Goal: Information Seeking & Learning: Stay updated

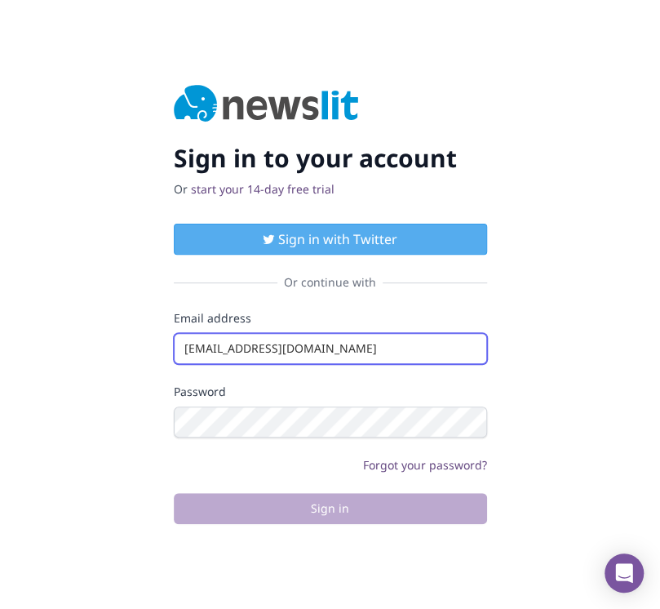
type input "info@startingupgood.info"
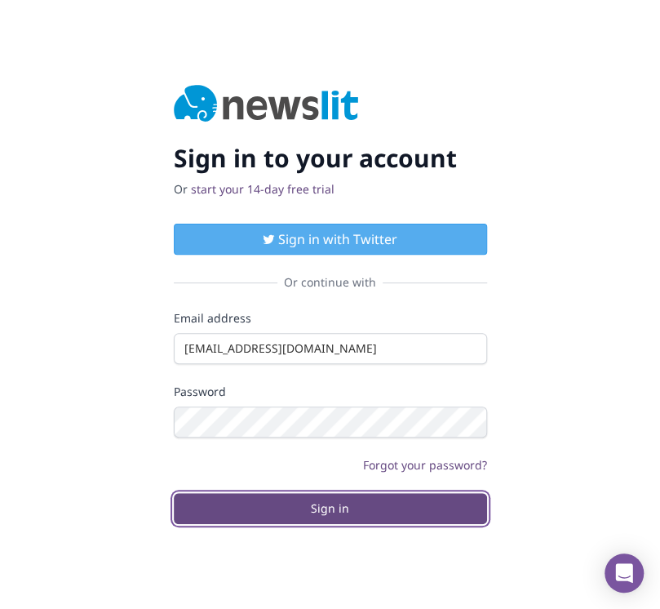
click at [330, 508] on button "Sign in" at bounding box center [330, 508] width 313 height 31
